Goal: Task Accomplishment & Management: Manage account settings

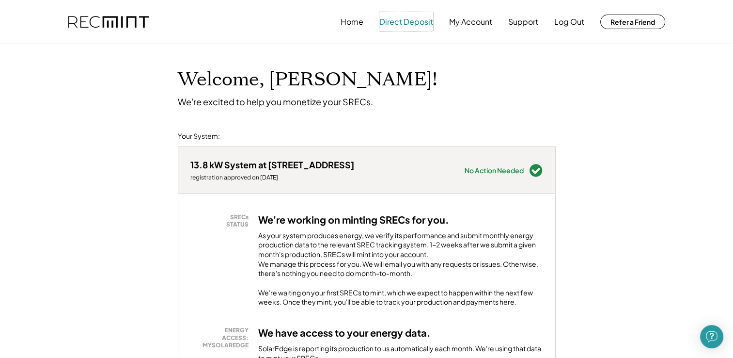
click at [385, 28] on button "Direct Deposit" at bounding box center [406, 21] width 54 height 19
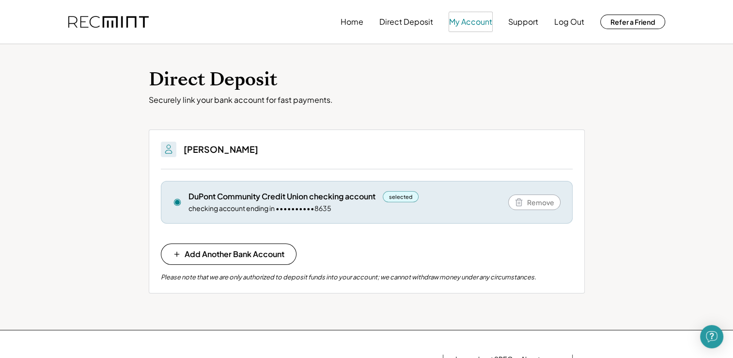
click at [463, 23] on button "My Account" at bounding box center [470, 21] width 43 height 19
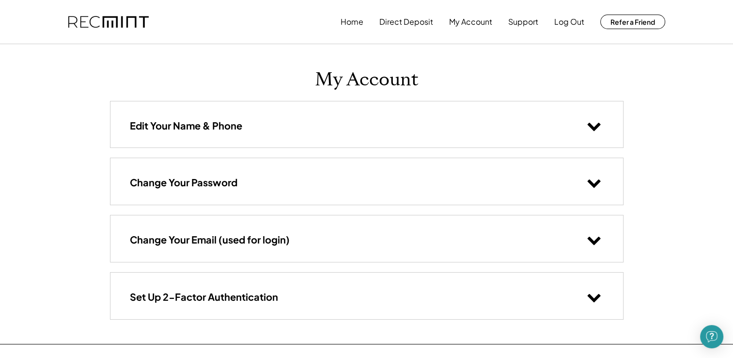
click at [598, 126] on use at bounding box center [593, 127] width 13 height 8
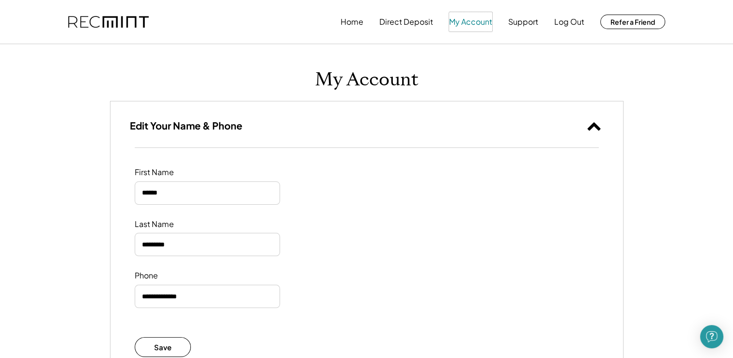
click at [469, 29] on button "My Account" at bounding box center [470, 21] width 43 height 19
click at [468, 24] on button "My Account" at bounding box center [470, 21] width 43 height 19
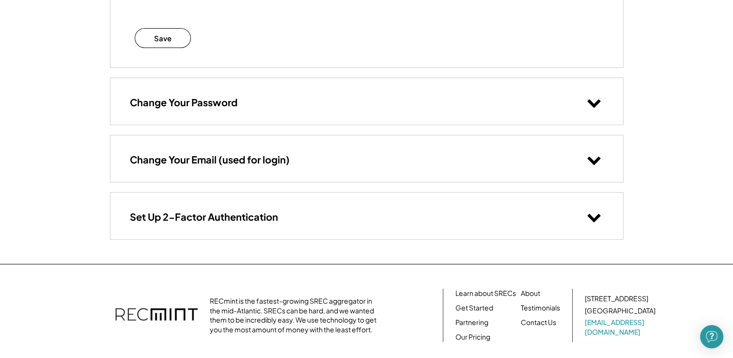
scroll to position [310, 0]
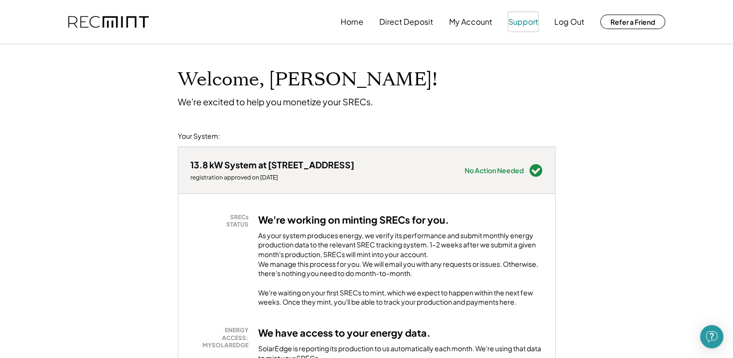
click at [525, 21] on button "Support" at bounding box center [523, 21] width 30 height 19
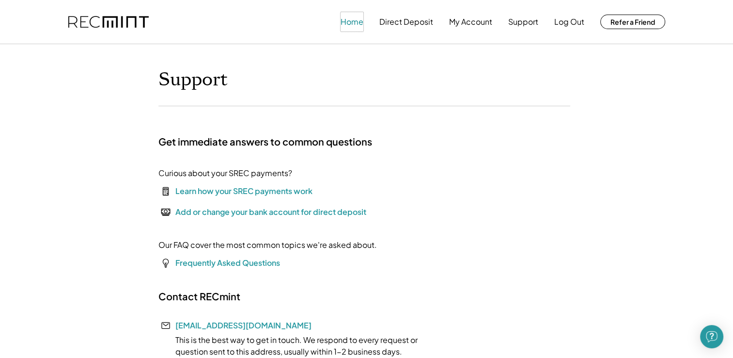
click at [352, 27] on button "Home" at bounding box center [352, 21] width 23 height 19
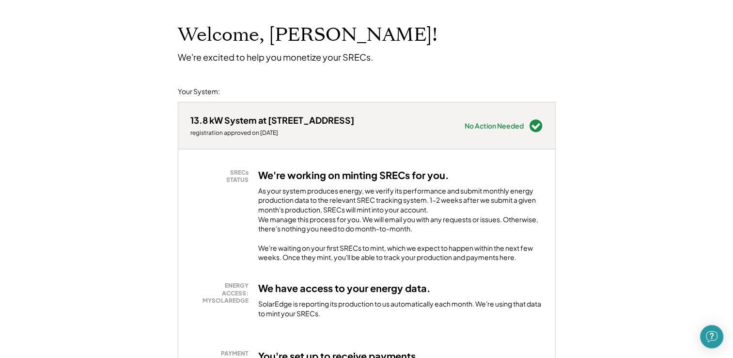
scroll to position [45, 0]
click at [240, 179] on div "SRECs STATUS" at bounding box center [221, 175] width 53 height 15
click at [304, 175] on h3 "We're working on minting SRECs for you." at bounding box center [353, 174] width 191 height 13
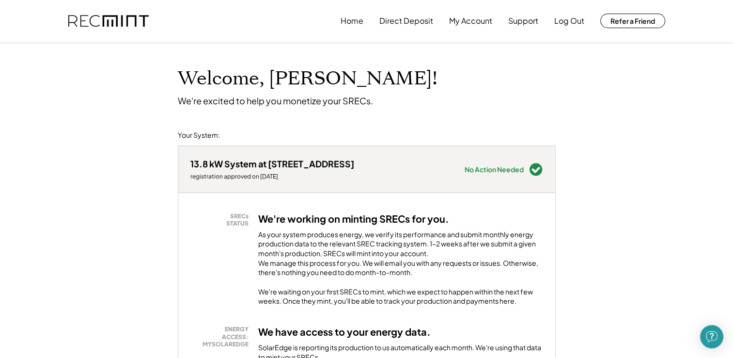
scroll to position [0, 0]
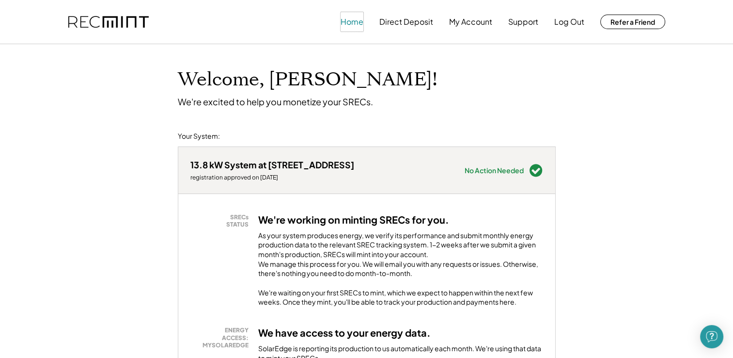
click at [354, 26] on button "Home" at bounding box center [352, 21] width 23 height 19
click at [349, 22] on button "Home" at bounding box center [352, 21] width 23 height 19
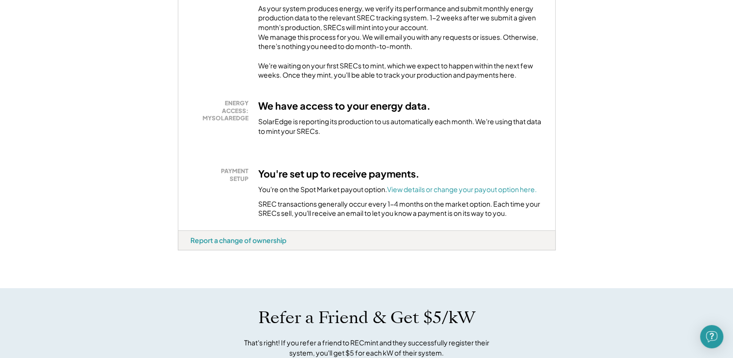
scroll to position [233, 0]
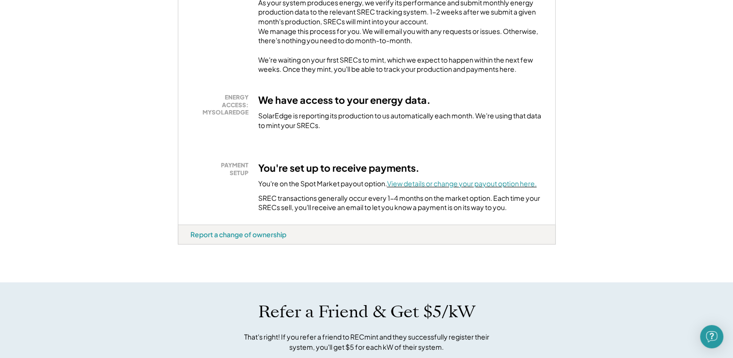
click at [423, 188] on font "View details or change your payout option here." at bounding box center [462, 183] width 150 height 9
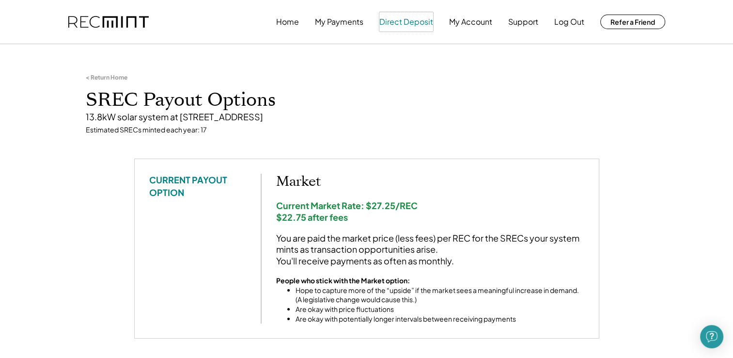
click at [413, 26] on button "Direct Deposit" at bounding box center [406, 21] width 54 height 19
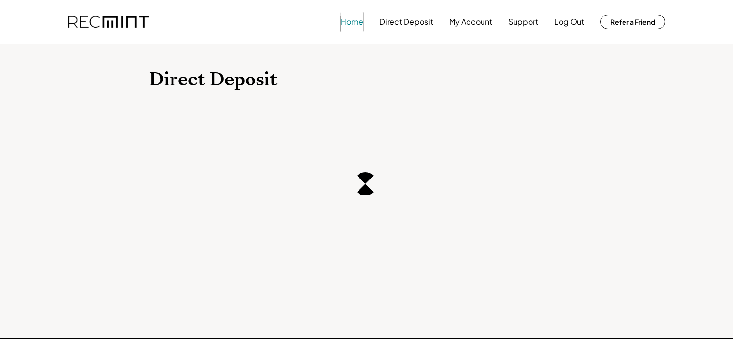
click at [341, 20] on button "Home" at bounding box center [352, 21] width 23 height 19
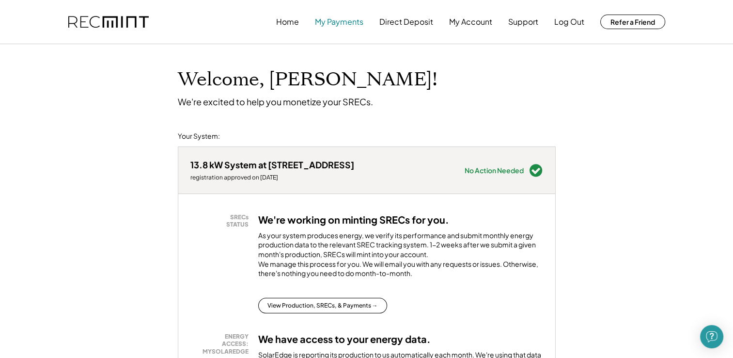
click at [358, 25] on button "My Payments" at bounding box center [339, 21] width 48 height 19
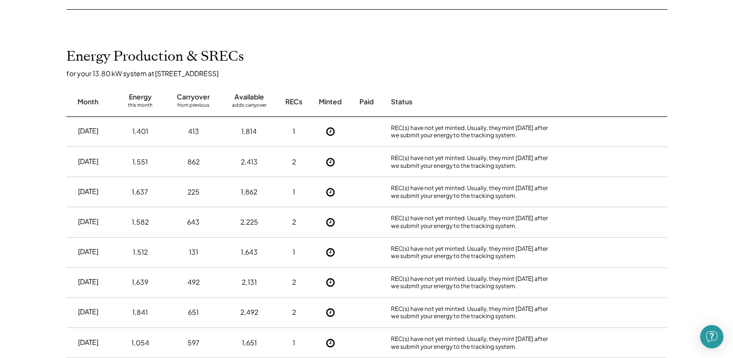
scroll to position [213, 0]
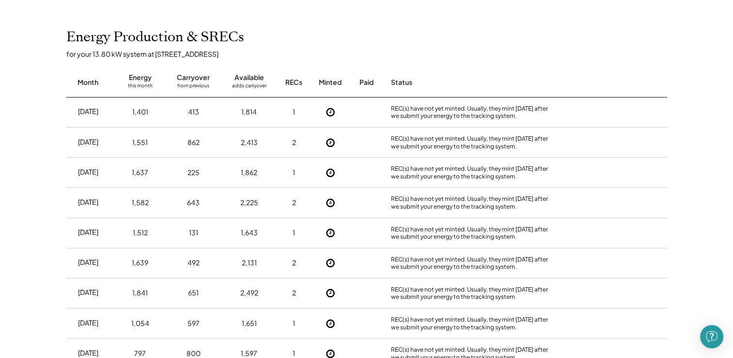
click at [333, 110] on use at bounding box center [330, 112] width 9 height 9
click at [331, 110] on icon at bounding box center [331, 112] width 10 height 10
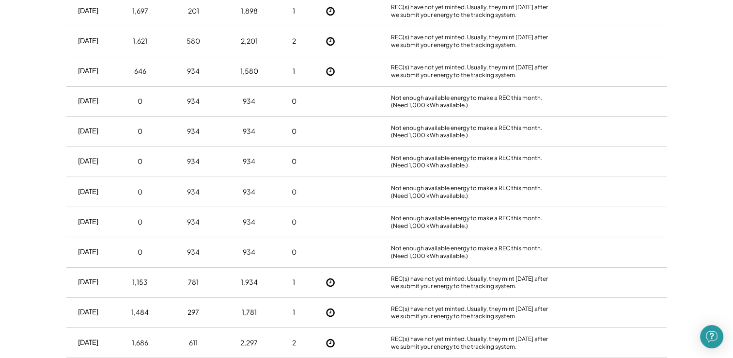
scroll to position [846, 0]
